Goal: Find specific page/section

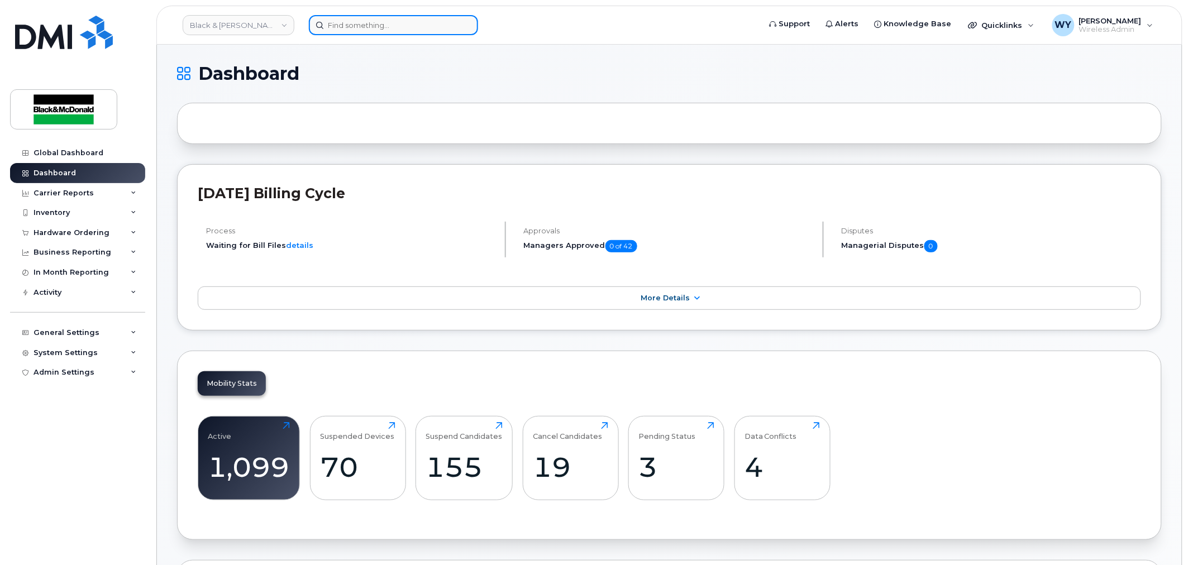
click at [369, 28] on input at bounding box center [393, 25] width 169 height 20
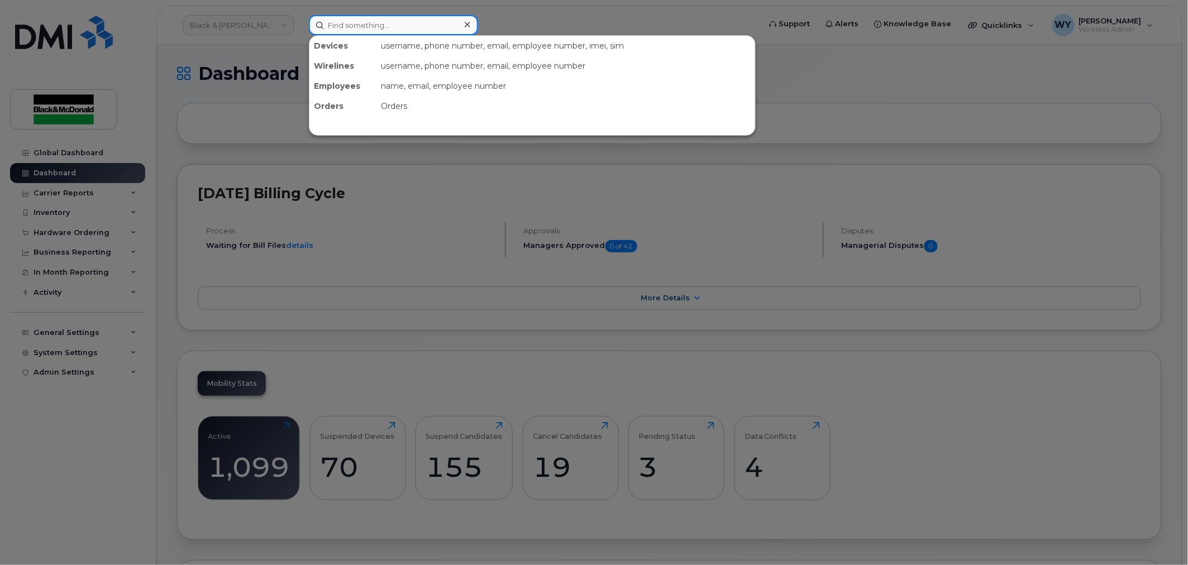
paste input "[PHONE_NUMBER]"
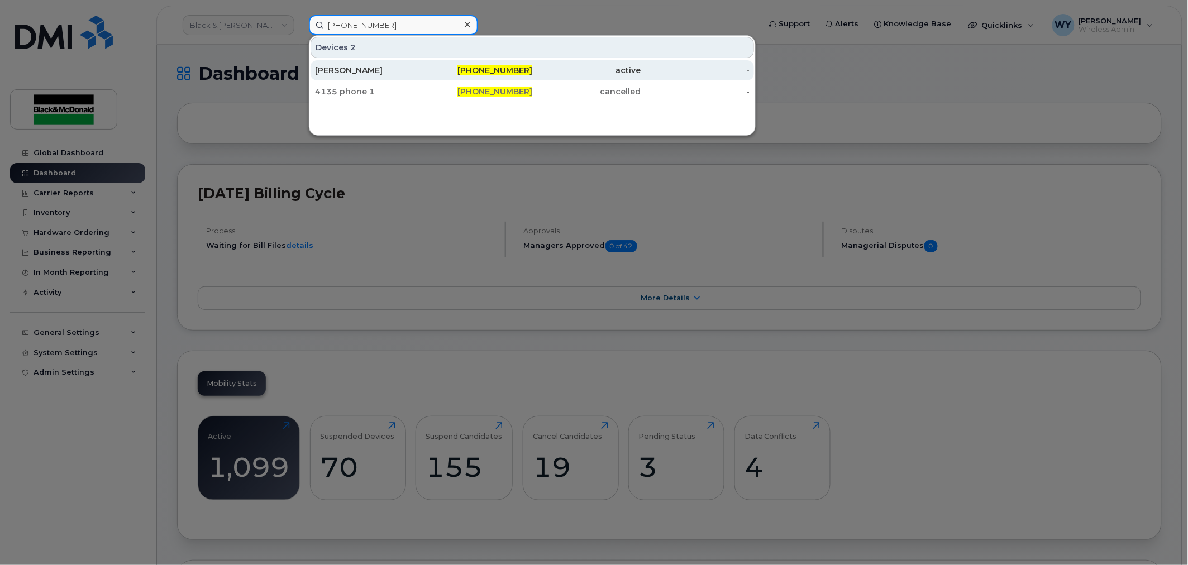
type input "[PHONE_NUMBER]"
click at [512, 70] on span "[PHONE_NUMBER]" at bounding box center [494, 70] width 75 height 10
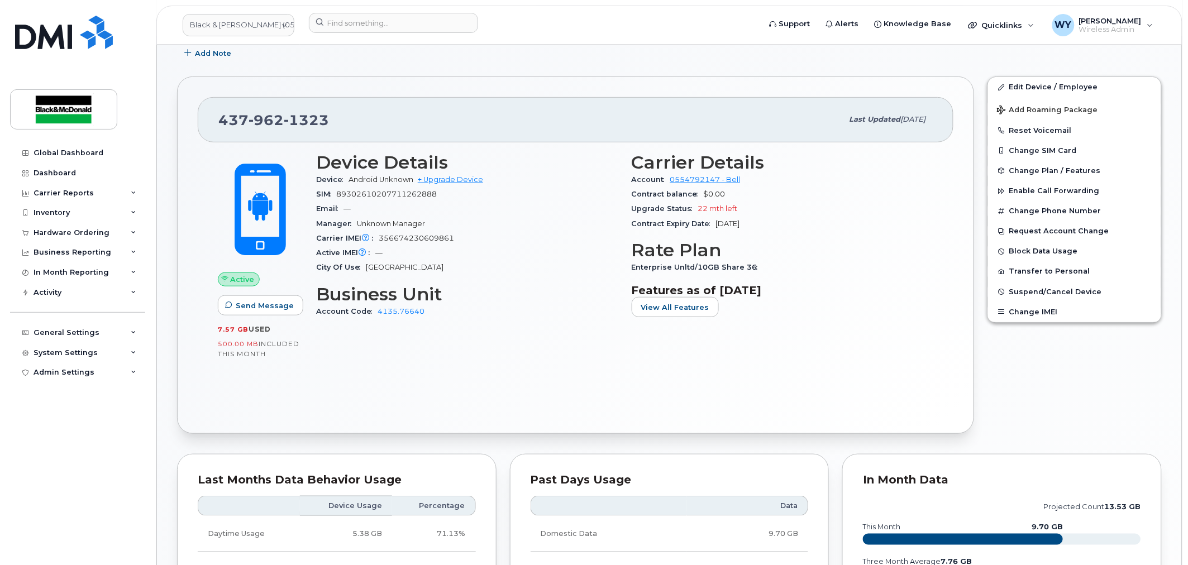
scroll to position [186, 0]
drag, startPoint x: 566, startPoint y: 391, endPoint x: 523, endPoint y: 388, distance: 42.6
click at [566, 391] on div "Active Send Message 7.57 GB  used 500.00 MB  included this month Device Details…" at bounding box center [576, 277] width 756 height 271
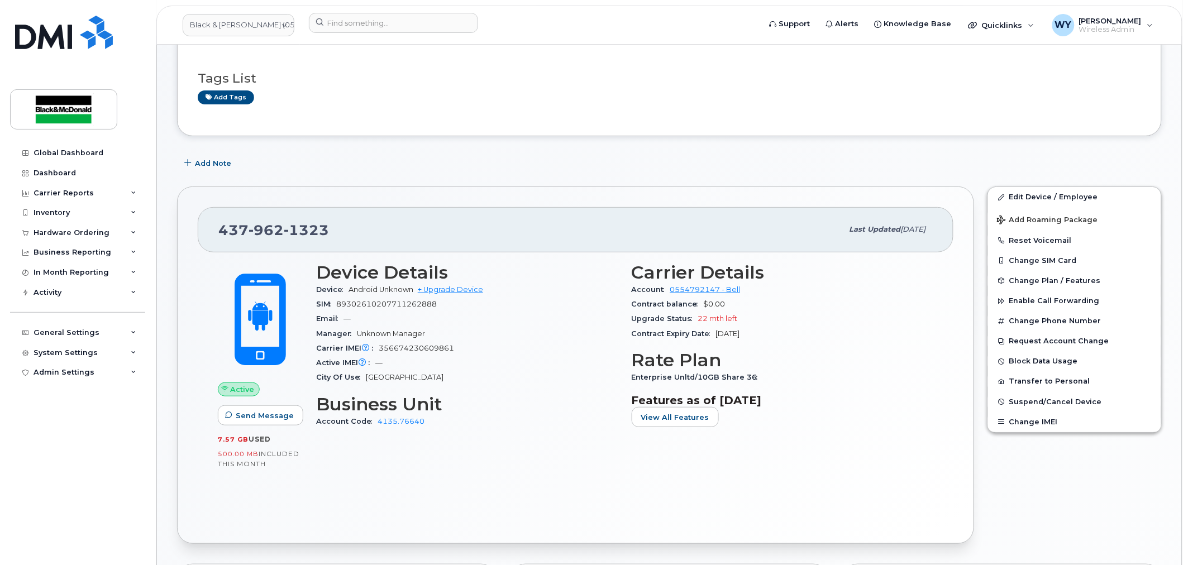
scroll to position [0, 0]
